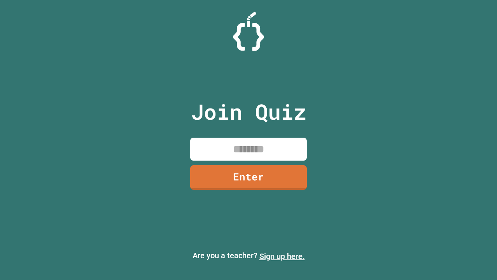
click at [282, 256] on link "Sign up here." at bounding box center [281, 255] width 45 height 9
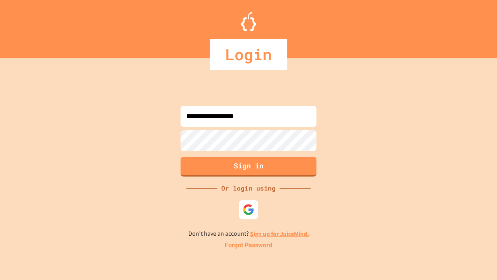
type input "**********"
